Goal: Obtain resource: Obtain resource

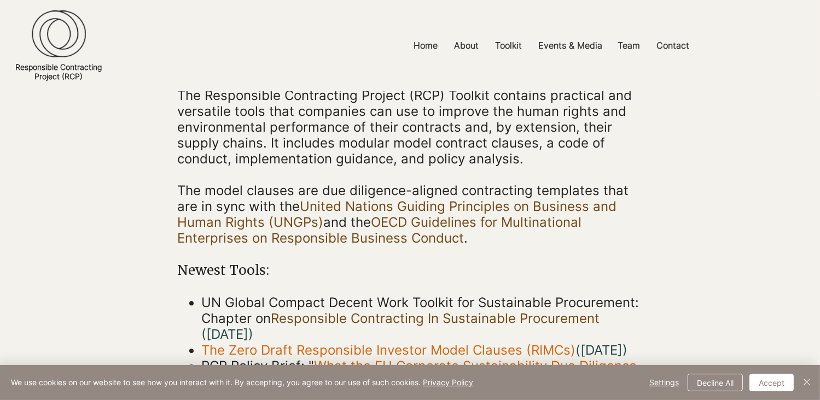
scroll to position [136, 0]
click at [775, 391] on button "Accept" at bounding box center [771, 383] width 44 height 18
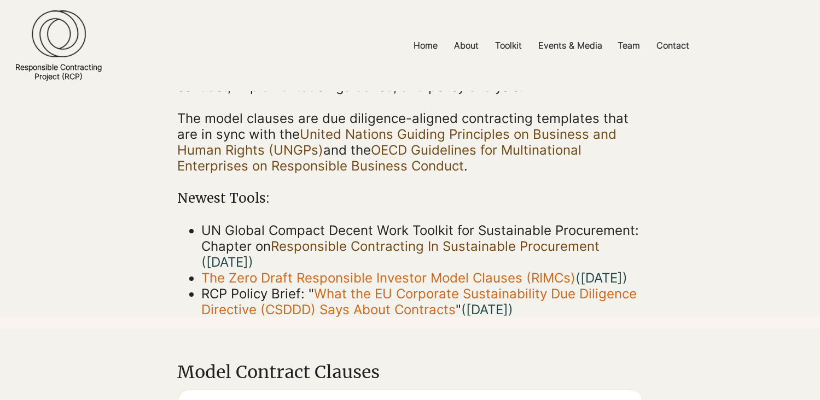
scroll to position [208, 0]
click at [468, 144] on link "OECD Guidelines for Multinational Enterprises on Responsible Business Conduct" at bounding box center [380, 158] width 404 height 32
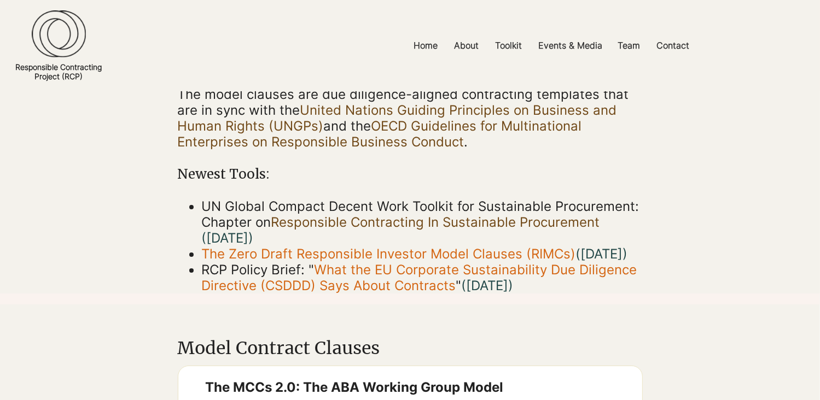
scroll to position [136, 0]
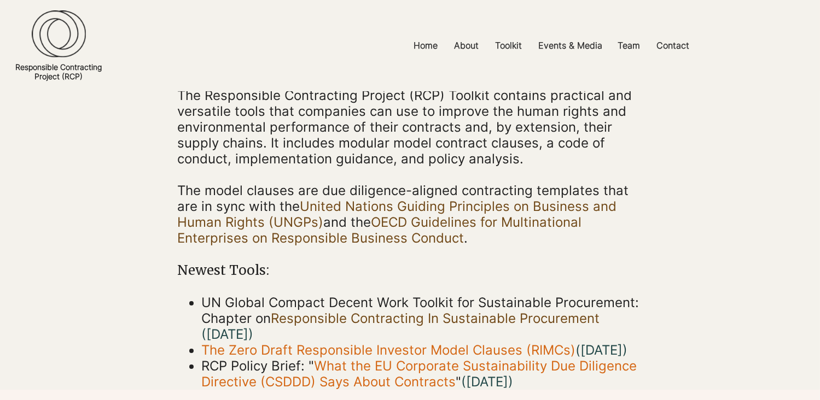
click at [523, 208] on link "United Nations Guiding Principles on Business and Human Rights (UNGPs)" at bounding box center [397, 215] width 439 height 32
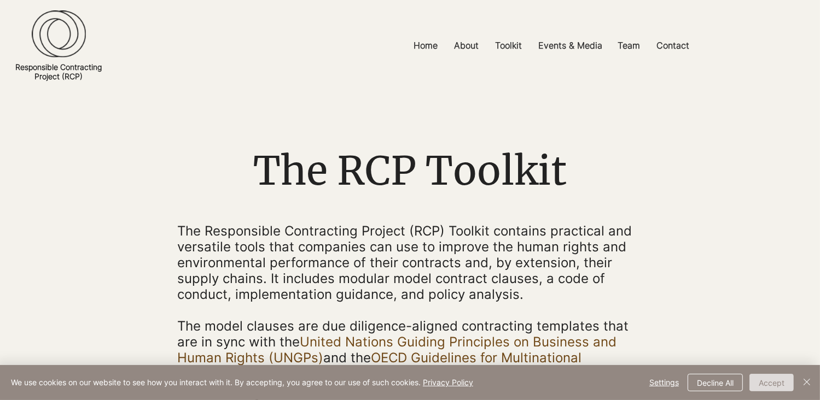
click at [766, 382] on button "Accept" at bounding box center [771, 383] width 44 height 18
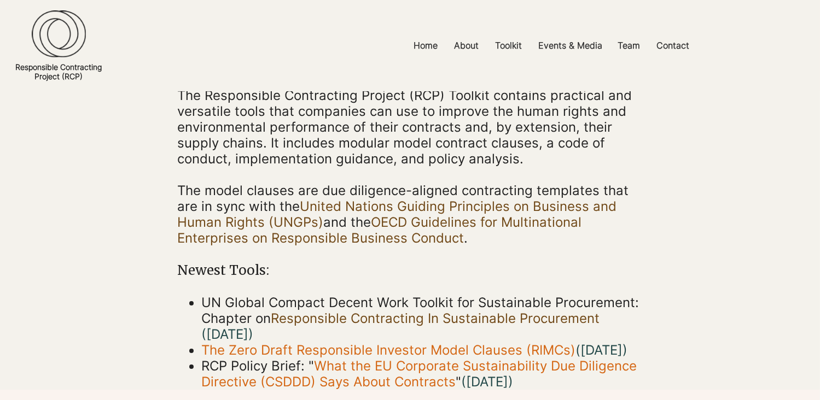
scroll to position [137, 0]
click at [503, 201] on link "United Nations Guiding Principles on Business and Human Rights (UNGPs)" at bounding box center [397, 213] width 439 height 32
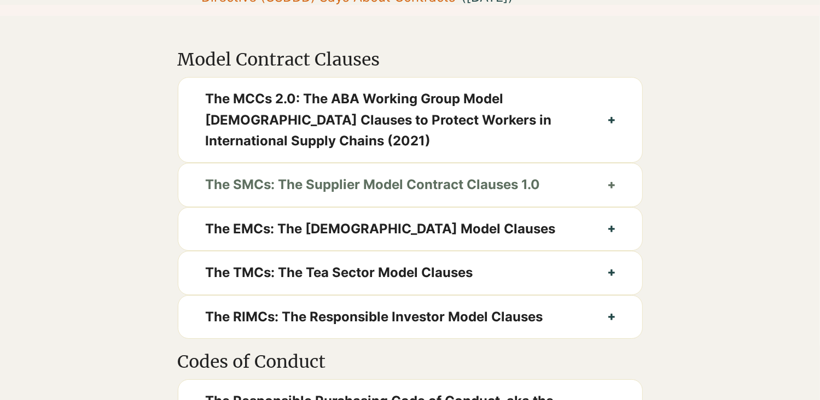
scroll to position [522, 0]
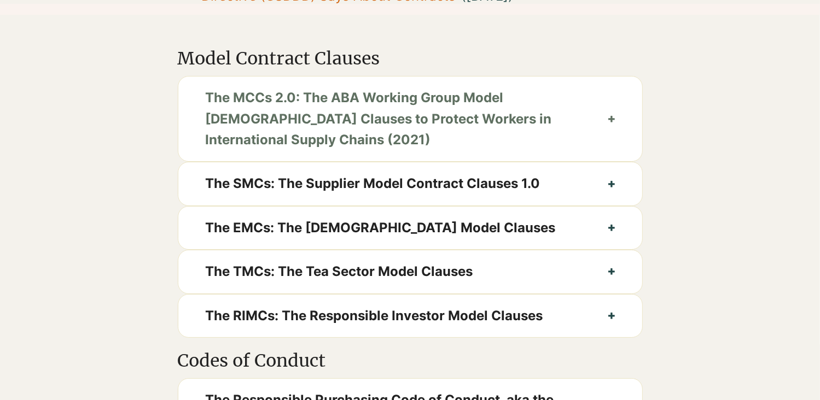
click at [608, 138] on button "The MCCs 2.0: The ABA Working Group Model [DEMOGRAPHIC_DATA] Clauses to Protect…" at bounding box center [410, 119] width 464 height 85
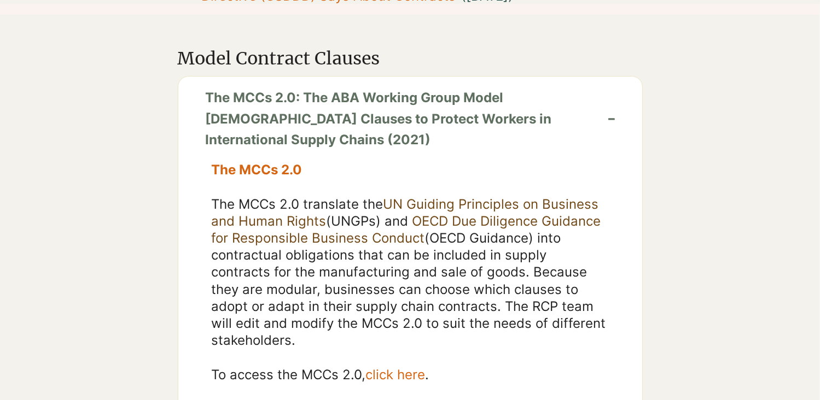
click at [614, 136] on button "The MCCs 2.0: The ABA Working Group Model [DEMOGRAPHIC_DATA] Clauses to Protect…" at bounding box center [410, 119] width 464 height 85
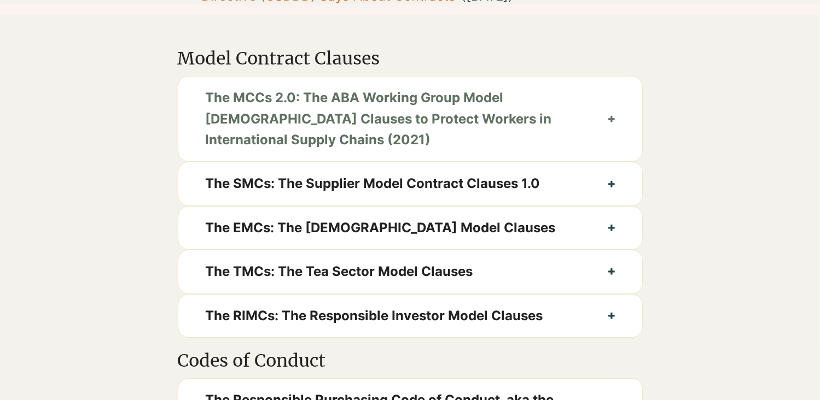
click at [611, 123] on icon "button" at bounding box center [611, 119] width 7 height 7
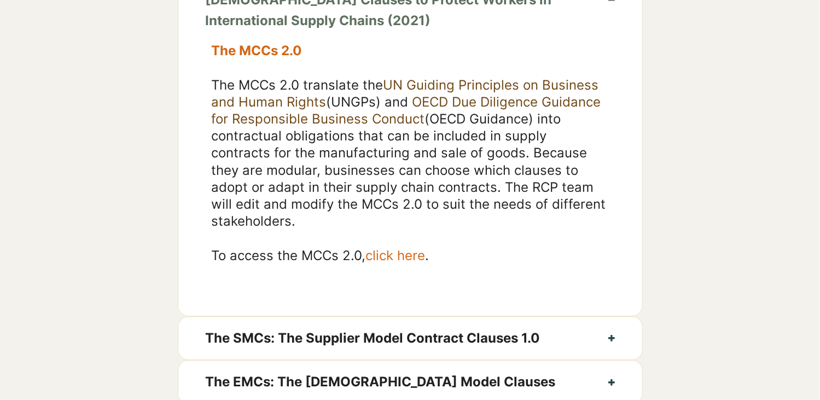
scroll to position [641, 0]
click at [410, 264] on span "click here" at bounding box center [395, 256] width 60 height 16
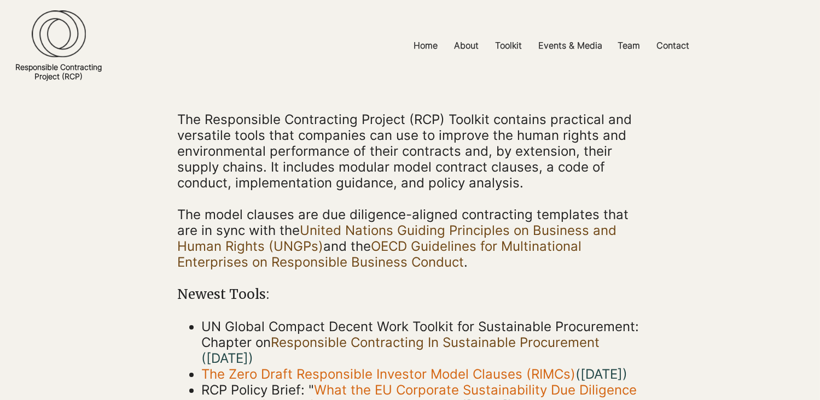
scroll to position [107, 0]
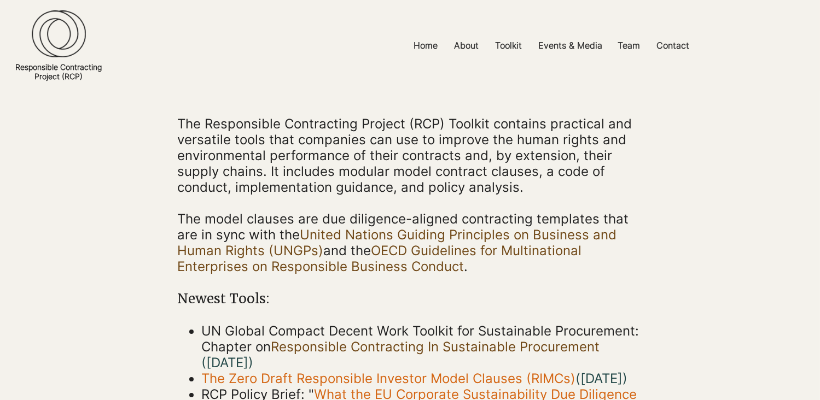
click at [473, 85] on div at bounding box center [410, 45] width 820 height 91
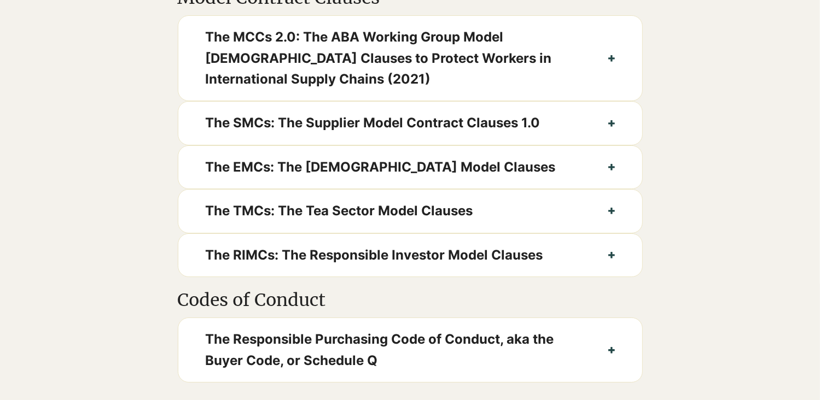
scroll to position [584, 0]
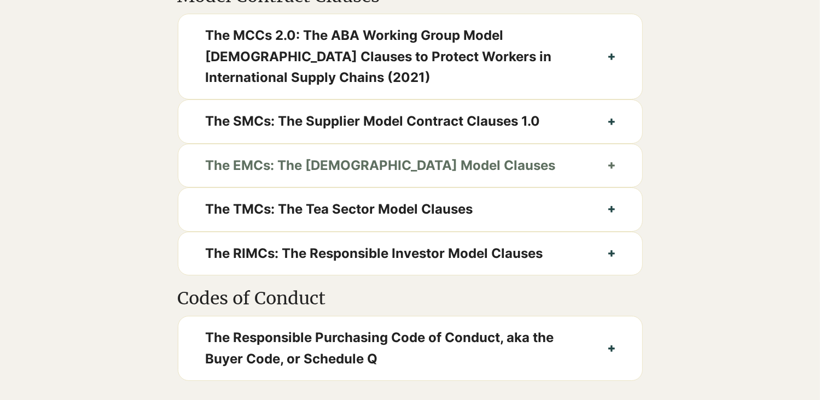
click at [614, 185] on button "The EMCs: The [DEMOGRAPHIC_DATA] Model Clauses" at bounding box center [410, 165] width 464 height 43
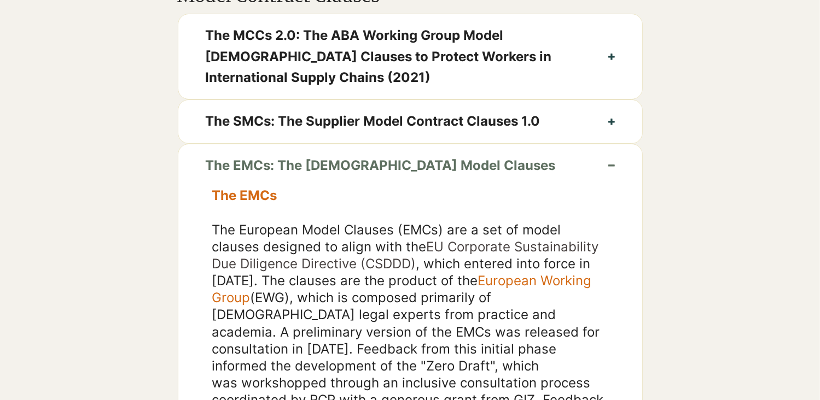
click at [614, 184] on button "The EMCs: The [DEMOGRAPHIC_DATA] Model Clauses" at bounding box center [410, 165] width 464 height 43
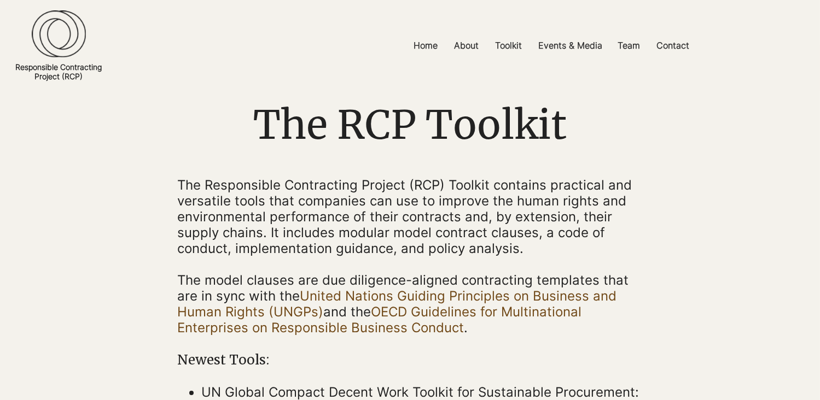
scroll to position [0, 0]
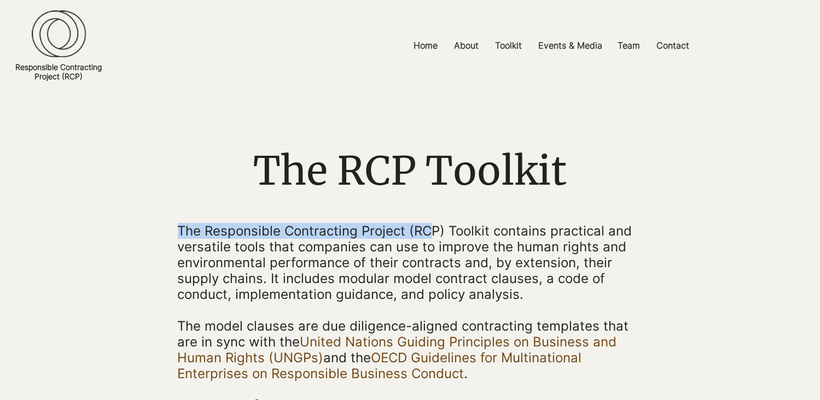
drag, startPoint x: 182, startPoint y: 229, endPoint x: 432, endPoint y: 239, distance: 250.7
click at [432, 239] on span "The Responsible Contracting Project (RCP) Toolkit contains practical and versat…" at bounding box center [405, 262] width 454 height 79
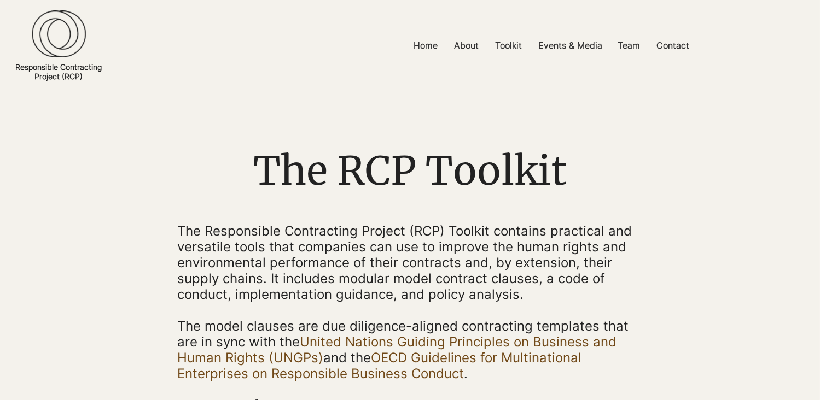
drag, startPoint x: 432, startPoint y: 239, endPoint x: 463, endPoint y: 250, distance: 33.2
click at [463, 250] on span "The Responsible Contracting Project (RCP) Toolkit contains practical and versat…" at bounding box center [405, 262] width 454 height 79
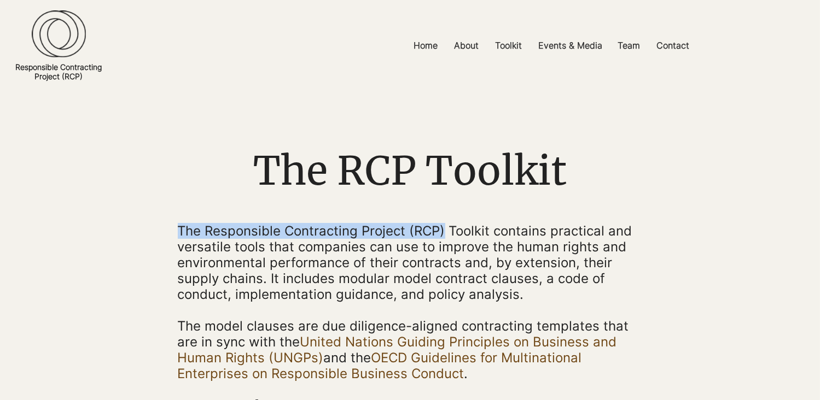
drag, startPoint x: 444, startPoint y: 231, endPoint x: 179, endPoint y: 235, distance: 264.7
click at [179, 235] on span "The Responsible Contracting Project (RCP) Toolkit contains practical and versat…" at bounding box center [405, 262] width 454 height 79
drag, startPoint x: 179, startPoint y: 235, endPoint x: 246, endPoint y: 233, distance: 67.3
copy span "The Responsible Contracting Project (RCP)"
